Goal: Information Seeking & Learning: Learn about a topic

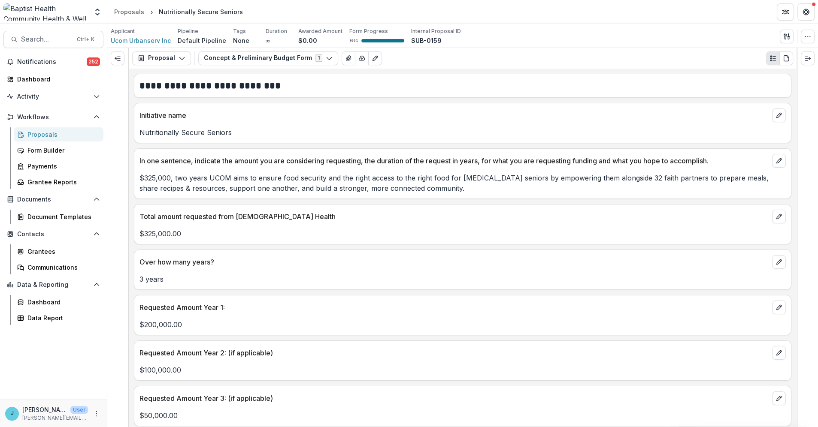
scroll to position [418, 0]
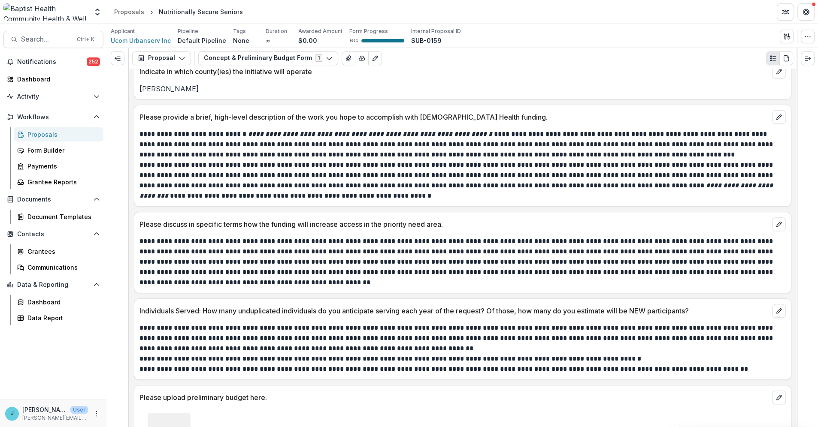
click at [36, 133] on div "Proposals" at bounding box center [61, 134] width 69 height 9
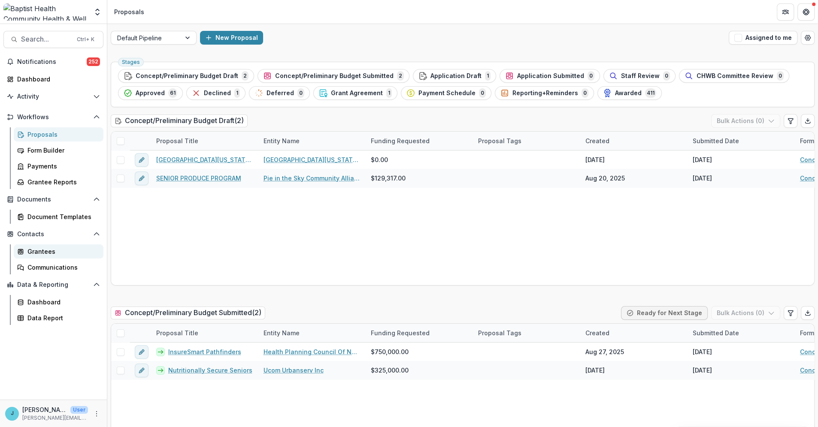
click at [35, 252] on div "Grantees" at bounding box center [61, 251] width 69 height 9
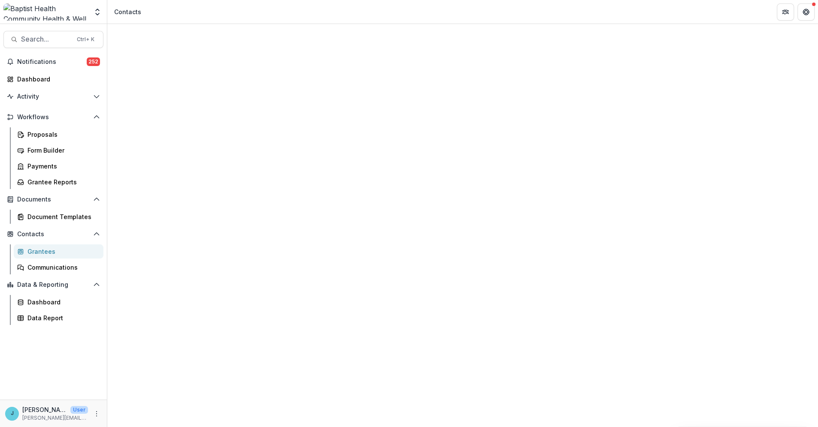
click at [169, 147] on span "Sort Ascending" at bounding box center [155, 152] width 50 height 10
click at [260, 18] on header "Contacts" at bounding box center [462, 12] width 710 height 24
drag, startPoint x: 807, startPoint y: 157, endPoint x: 791, endPoint y: 334, distance: 177.0
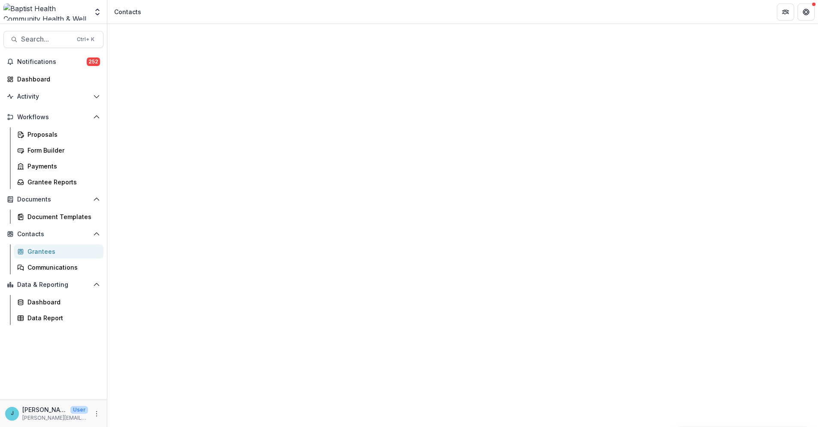
scroll to position [1505, 0]
drag, startPoint x: 258, startPoint y: 104, endPoint x: 361, endPoint y: 121, distance: 104.4
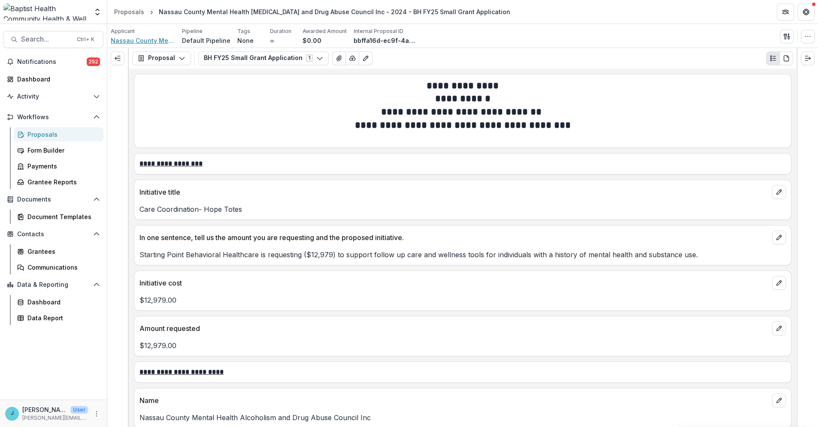
click at [159, 39] on span "Nassau County Mental Health Alcoholism and Drug Abuse Council Inc" at bounding box center [143, 40] width 64 height 9
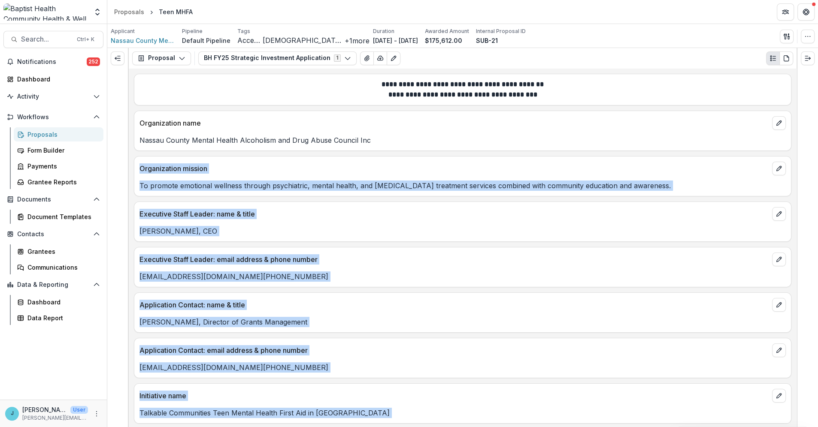
drag, startPoint x: 796, startPoint y: 83, endPoint x: 792, endPoint y: 135, distance: 51.6
click at [792, 135] on div "**********" at bounding box center [462, 237] width 710 height 379
click at [661, 162] on div "Organization mission" at bounding box center [462, 166] width 656 height 19
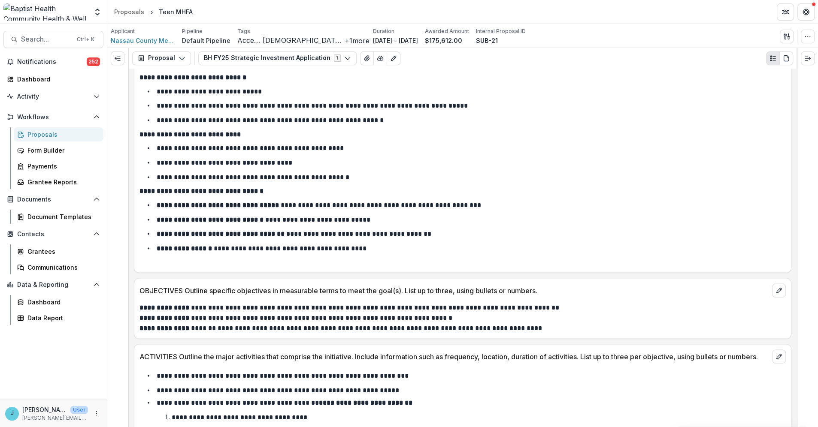
scroll to position [1779, 0]
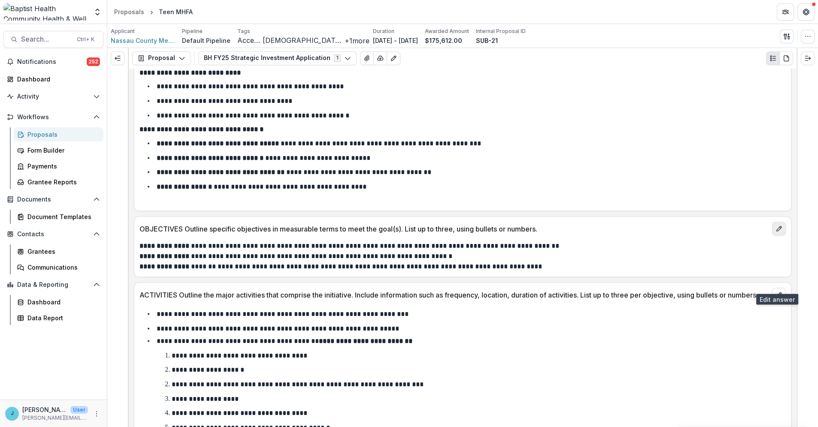
click at [776, 232] on icon "edit" at bounding box center [778, 229] width 5 height 5
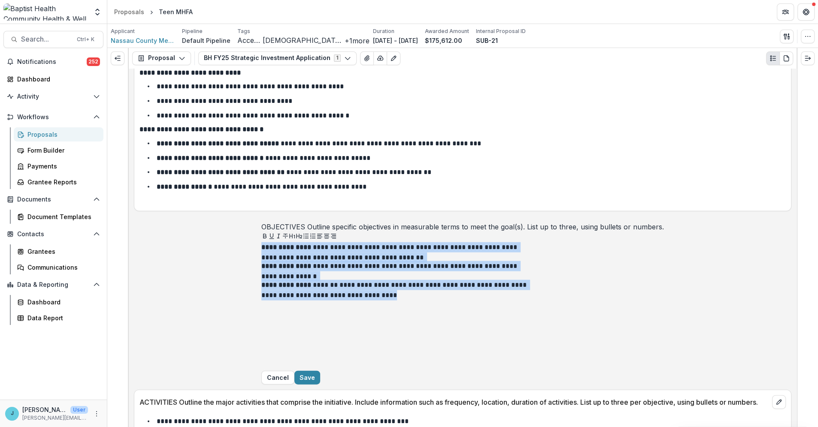
drag, startPoint x: 445, startPoint y: 384, endPoint x: 329, endPoint y: 336, distance: 126.0
click at [329, 336] on div "**********" at bounding box center [462, 306] width 402 height 129
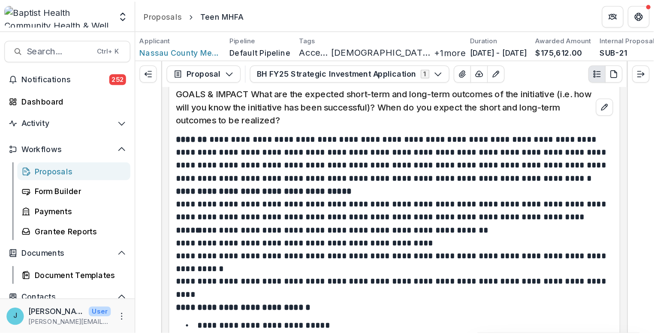
scroll to position [1696, 0]
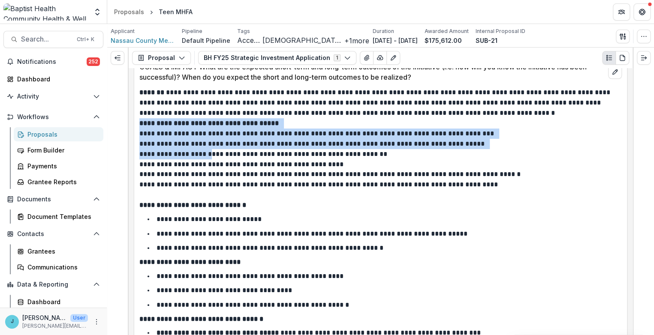
drag, startPoint x: 140, startPoint y: 171, endPoint x: 208, endPoint y: 207, distance: 77.1
click at [208, 207] on div "**********" at bounding box center [380, 242] width 483 height 308
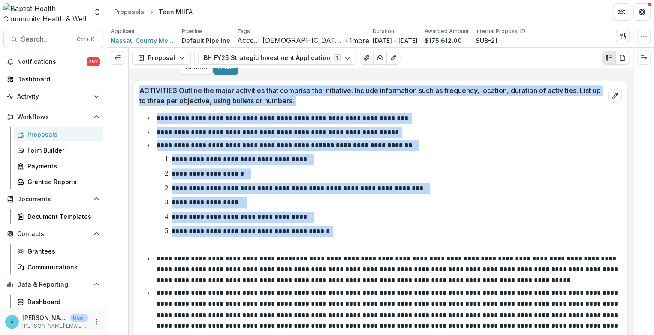
scroll to position [2155, 0]
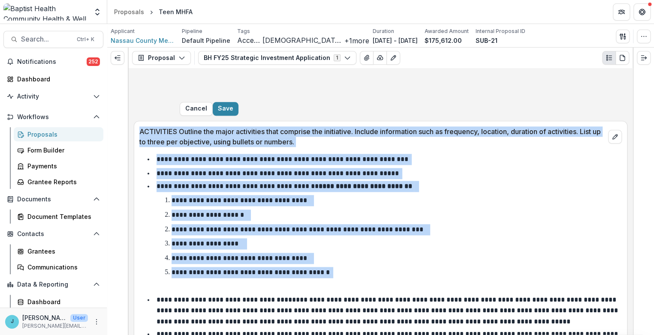
drag, startPoint x: 337, startPoint y: 175, endPoint x: 137, endPoint y: 247, distance: 212.5
click at [137, 247] on div "**********" at bounding box center [381, 256] width 494 height 271
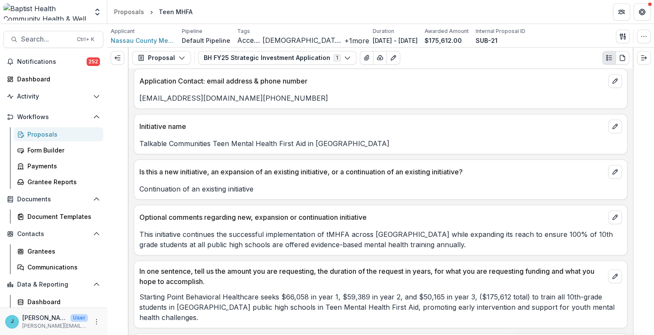
scroll to position [160, 0]
